Goal: Task Accomplishment & Management: Use online tool/utility

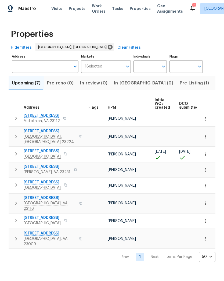
scroll to position [0, 141]
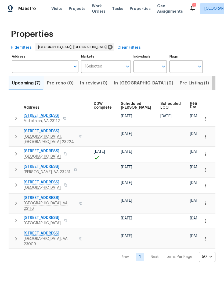
click at [215, 86] on span "Listed (26)" at bounding box center [226, 83] width 23 height 8
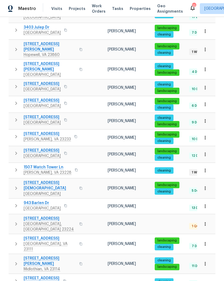
scroll to position [124, 0]
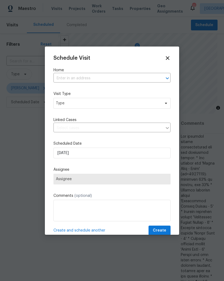
scroll to position [435, 7]
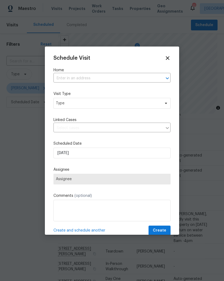
click at [143, 77] on input "text" at bounding box center [104, 78] width 102 height 8
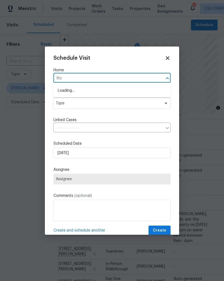
type input "litch"
click at [65, 92] on li "[STREET_ADDRESS]" at bounding box center [111, 90] width 117 height 9
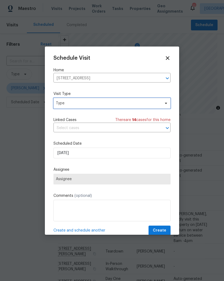
click at [58, 104] on span "Type" at bounding box center [108, 102] width 105 height 5
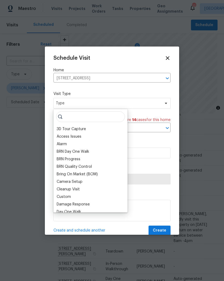
type input "J"
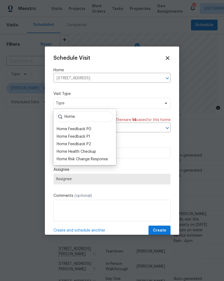
type input "Home"
click at [63, 152] on div "Home Health Checkup" at bounding box center [76, 151] width 39 height 5
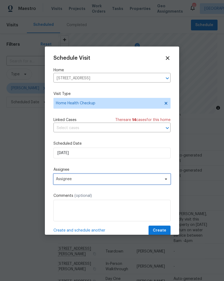
click at [60, 176] on span "Assignee" at bounding box center [111, 179] width 117 height 11
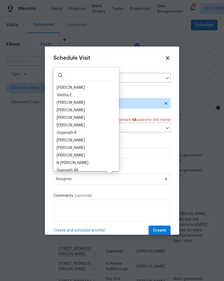
click at [61, 87] on div "[PERSON_NAME]" at bounding box center [71, 87] width 28 height 5
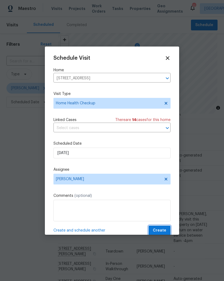
click at [165, 228] on span "Create" at bounding box center [159, 230] width 13 height 7
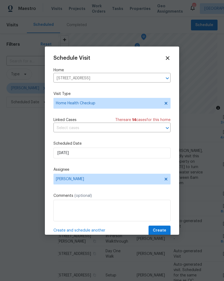
scroll to position [435, 0]
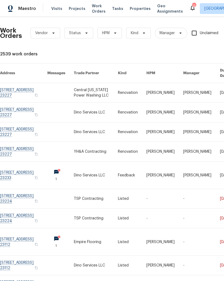
click at [23, 249] on link at bounding box center [23, 241] width 47 height 27
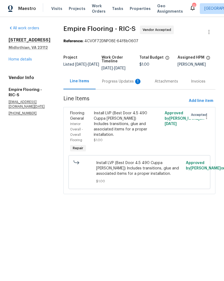
click at [19, 209] on html "Maestro Visits Projects Work Orders Tasks Properties Geo Assignments 12 Richmon…" at bounding box center [112, 104] width 224 height 209
click at [17, 209] on html "Maestro Visits Projects Work Orders Tasks Properties Geo Assignments 12 Richmon…" at bounding box center [112, 104] width 224 height 209
click at [16, 209] on html "Maestro Visits Projects Work Orders Tasks Properties Geo Assignments 12 Richmon…" at bounding box center [112, 104] width 224 height 209
click at [15, 209] on html "Maestro Visits Projects Work Orders Tasks Properties Geo Assignments 12 Richmon…" at bounding box center [112, 104] width 224 height 209
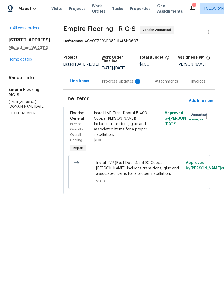
click at [12, 209] on html "Maestro Visits Projects Work Orders Tasks Properties Geo Assignments 12 Richmon…" at bounding box center [112, 104] width 224 height 209
click at [13, 209] on html "Maestro Visits Projects Work Orders Tasks Properties Geo Assignments 12 Richmon…" at bounding box center [112, 104] width 224 height 209
click at [11, 209] on div "All work orders 5614 Chatmoss Rd Midlothian, VA 23112 Home details Vendor Info …" at bounding box center [112, 113] width 224 height 192
click at [13, 209] on html "Maestro Visits Projects Work Orders Tasks Properties Geo Assignments 12 Richmon…" at bounding box center [112, 104] width 224 height 209
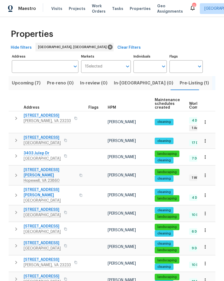
scroll to position [124, 0]
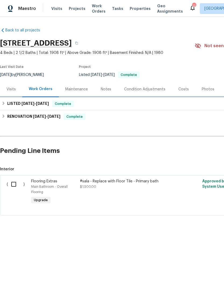
click at [22, 106] on h6 "LISTED [DATE] - [DATE]" at bounding box center [28, 104] width 42 height 6
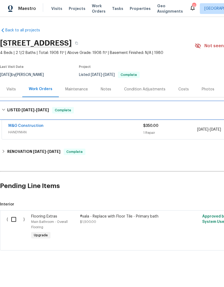
click at [19, 111] on h6 "LISTED [DATE] - [DATE]" at bounding box center [28, 110] width 42 height 6
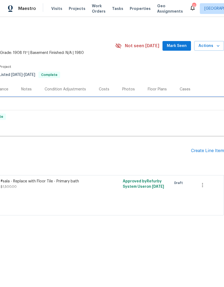
scroll to position [0, 80]
click at [213, 151] on div "Create Line Item" at bounding box center [207, 151] width 33 height 5
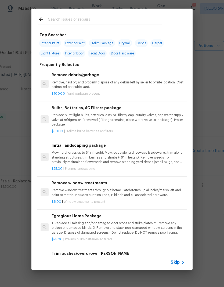
click at [60, 19] on input "text" at bounding box center [105, 20] width 114 height 8
type input "Clean"
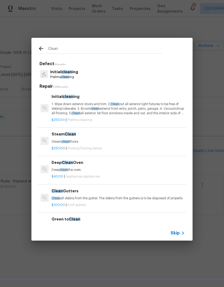
click at [59, 111] on p "1. Wipe down exterior doors and trim. 2. Clean out all exterior light fixtures …" at bounding box center [118, 109] width 133 height 14
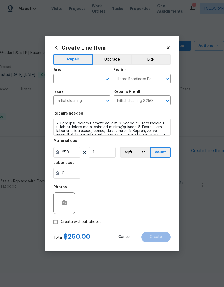
click at [59, 110] on section "Repairs needed Material cost 250 1 sqft ft count Labor cost 0" at bounding box center [111, 146] width 117 height 74
click at [60, 79] on input "text" at bounding box center [74, 79] width 42 height 8
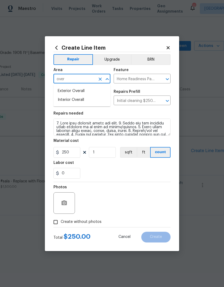
click at [59, 101] on li "Interior Overall" at bounding box center [81, 100] width 57 height 9
type input "Interior Overall"
click at [164, 169] on div "0" at bounding box center [111, 173] width 117 height 11
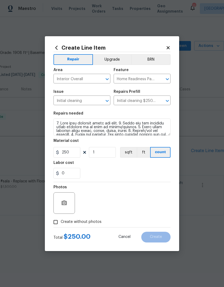
click at [55, 228] on input "Create without photos" at bounding box center [56, 222] width 10 height 10
checkbox input "true"
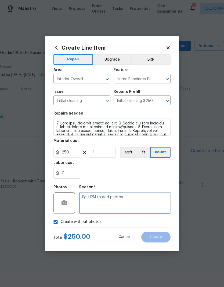
click at [157, 205] on textarea at bounding box center [124, 203] width 91 height 21
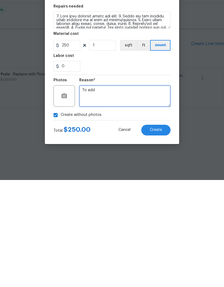
type textarea "To add"
click at [163, 232] on button "Create" at bounding box center [155, 237] width 29 height 11
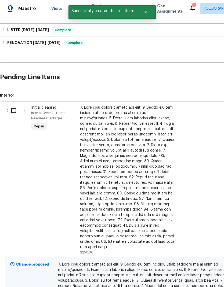
scroll to position [74, 0]
click at [10, 109] on input "checkbox" at bounding box center [15, 110] width 15 height 11
checkbox input "true"
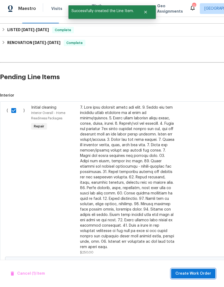
click at [193, 271] on span "Create Work Order" at bounding box center [193, 274] width 36 height 7
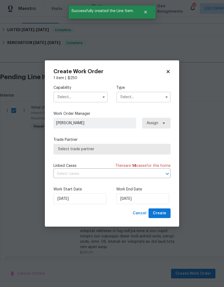
click at [66, 94] on input "text" at bounding box center [80, 97] width 54 height 11
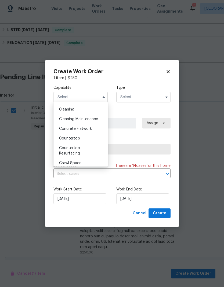
scroll to position [69, 0]
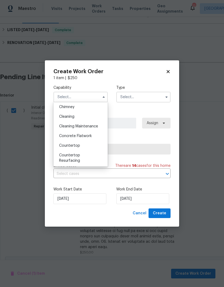
click at [59, 118] on span "Cleaning" at bounding box center [66, 117] width 15 height 4
type input "Cleaning"
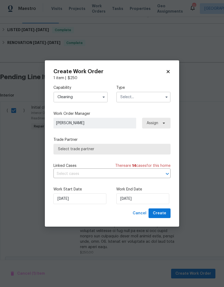
click at [166, 102] on input "text" at bounding box center [143, 97] width 54 height 11
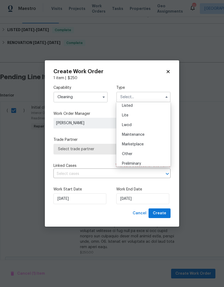
scroll to position [60, 0]
click at [156, 107] on div "Listed" at bounding box center [144, 107] width 52 height 10
type input "Listed"
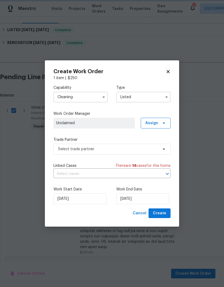
scroll to position [0, 0]
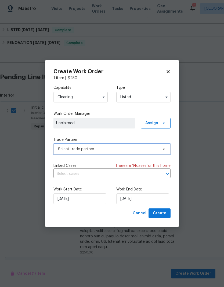
click at [164, 151] on icon at bounding box center [164, 149] width 4 height 4
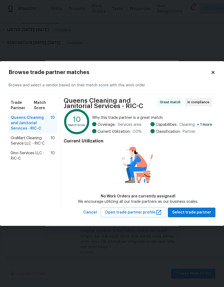
click at [15, 155] on span "Dino Services LLC - RIC-C" at bounding box center [31, 156] width 40 height 11
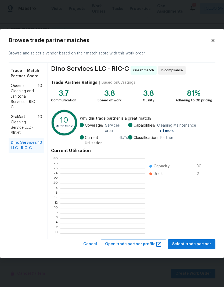
scroll to position [75, 84]
click at [197, 245] on span "Select trade partner" at bounding box center [191, 244] width 39 height 7
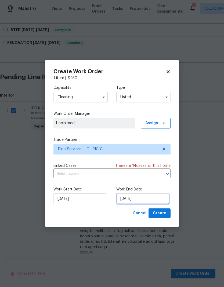
click at [139, 200] on input "[DATE]" at bounding box center [142, 199] width 53 height 11
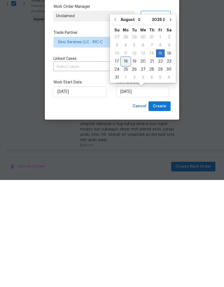
click at [127, 165] on div "18" at bounding box center [125, 169] width 9 height 8
type input "[DATE]"
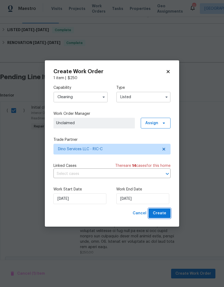
click at [167, 213] on button "Create" at bounding box center [160, 214] width 22 height 10
checkbox input "false"
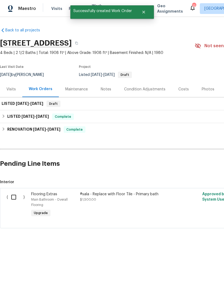
scroll to position [0, 0]
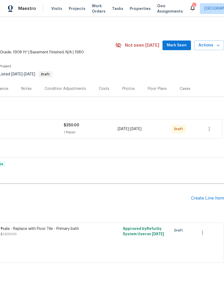
scroll to position [1, 80]
click at [209, 129] on icon "button" at bounding box center [209, 129] width 1 height 4
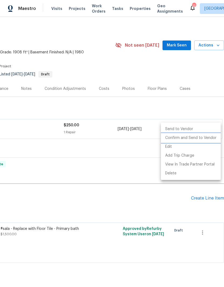
click at [205, 140] on li "Confirm and Send to Vendor" at bounding box center [191, 138] width 60 height 9
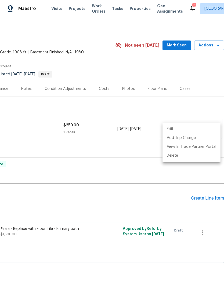
click at [143, 179] on div at bounding box center [112, 143] width 224 height 287
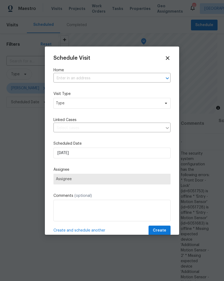
scroll to position [435, 0]
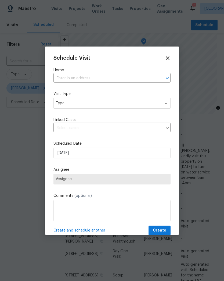
click at [145, 80] on input "text" at bounding box center [104, 78] width 102 height 8
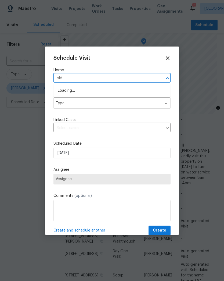
type input "olde"
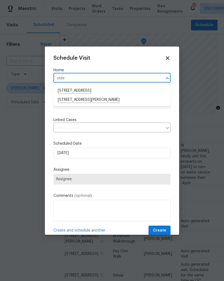
click at [60, 89] on li "11617 Olde Coach Dr, Midlothian, VA 23113" at bounding box center [111, 90] width 117 height 9
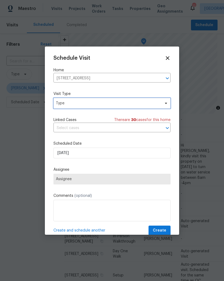
click at [58, 102] on span "Type" at bounding box center [108, 102] width 105 height 5
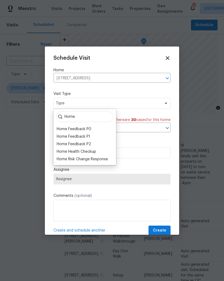
type input "Home"
click at [61, 149] on div "Home Health Checkup" at bounding box center [76, 151] width 39 height 5
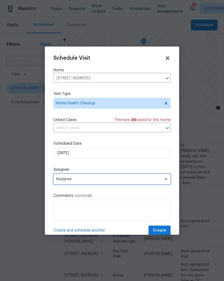
click at [161, 182] on span "Assignee" at bounding box center [111, 179] width 117 height 11
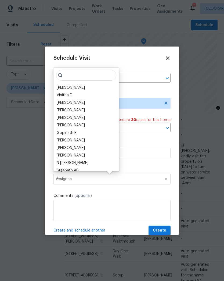
click at [85, 87] on div "[PERSON_NAME]" at bounding box center [71, 87] width 28 height 5
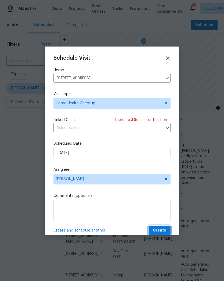
click at [164, 229] on span "Create" at bounding box center [159, 230] width 13 height 7
